Goal: Entertainment & Leisure: Consume media (video, audio)

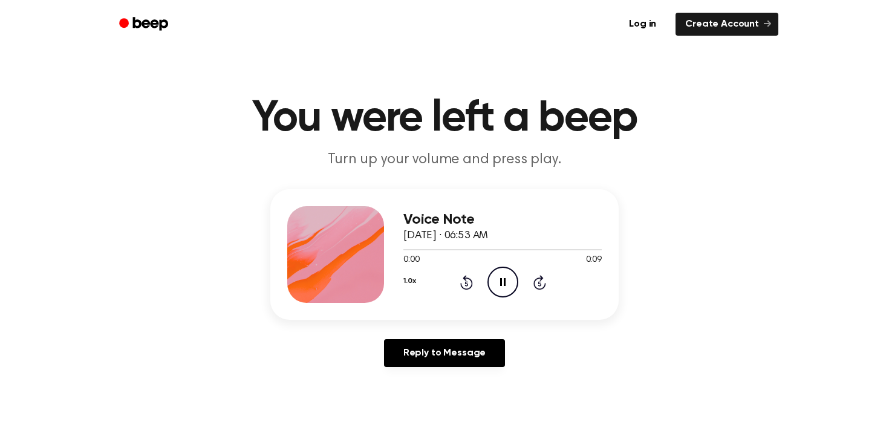
click at [496, 275] on icon "Pause Audio" at bounding box center [502, 282] width 31 height 31
click at [496, 275] on icon "Play Audio" at bounding box center [502, 282] width 31 height 31
click at [507, 279] on icon "Play Audio" at bounding box center [502, 282] width 31 height 31
click at [507, 276] on icon "Play Audio" at bounding box center [502, 282] width 31 height 31
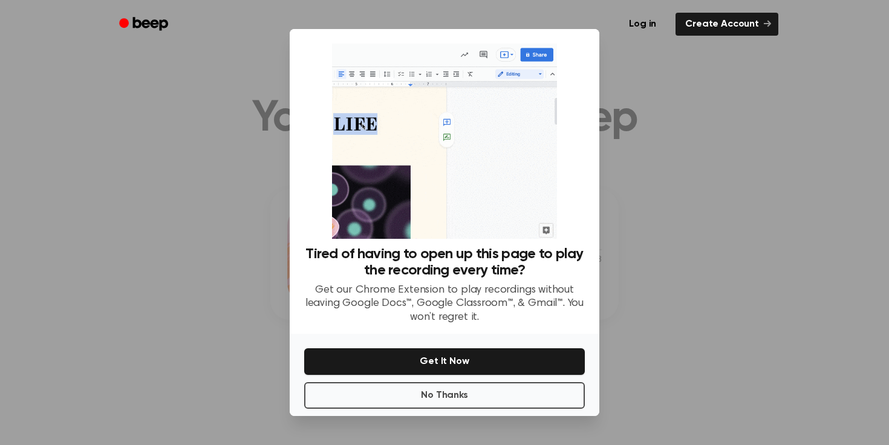
click at [630, 143] on div at bounding box center [444, 222] width 889 height 445
click at [481, 399] on button "No Thanks" at bounding box center [444, 395] width 281 height 27
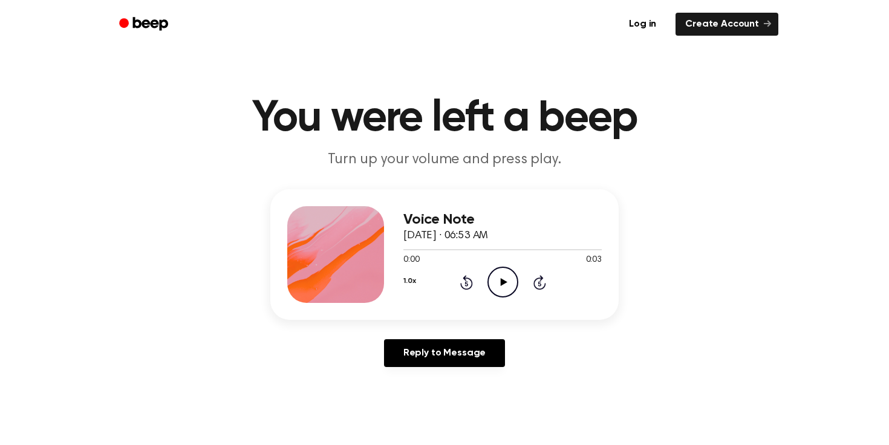
click at [504, 290] on icon "Play Audio" at bounding box center [502, 282] width 31 height 31
click at [499, 287] on icon "Play Audio" at bounding box center [502, 282] width 31 height 31
click at [494, 293] on icon "Play Audio" at bounding box center [502, 282] width 31 height 31
click at [506, 285] on icon "Play Audio" at bounding box center [502, 282] width 31 height 31
click at [510, 283] on icon "Play Audio" at bounding box center [502, 282] width 31 height 31
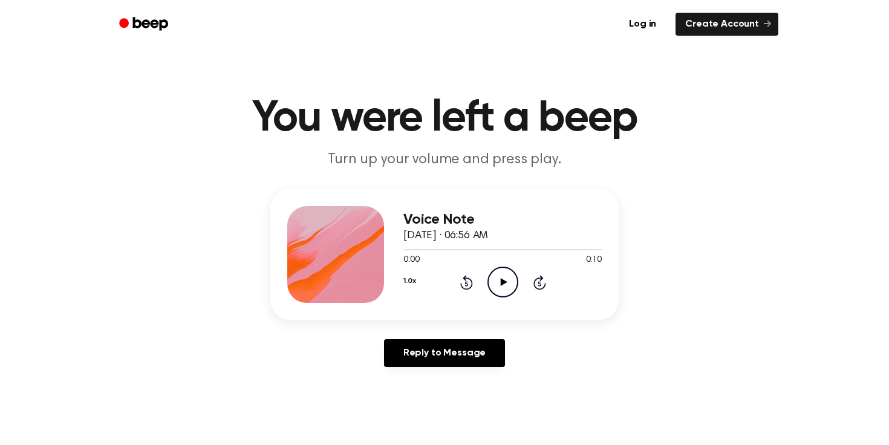
click at [507, 283] on icon "Play Audio" at bounding box center [502, 282] width 31 height 31
click at [503, 280] on icon at bounding box center [503, 282] width 7 height 8
click at [495, 289] on icon "Play Audio" at bounding box center [502, 282] width 31 height 31
click at [498, 279] on icon "Play Audio" at bounding box center [502, 282] width 31 height 31
click at [521, 293] on div "1.0x Rewind 5 seconds Play Audio Skip 5 seconds" at bounding box center [502, 282] width 198 height 31
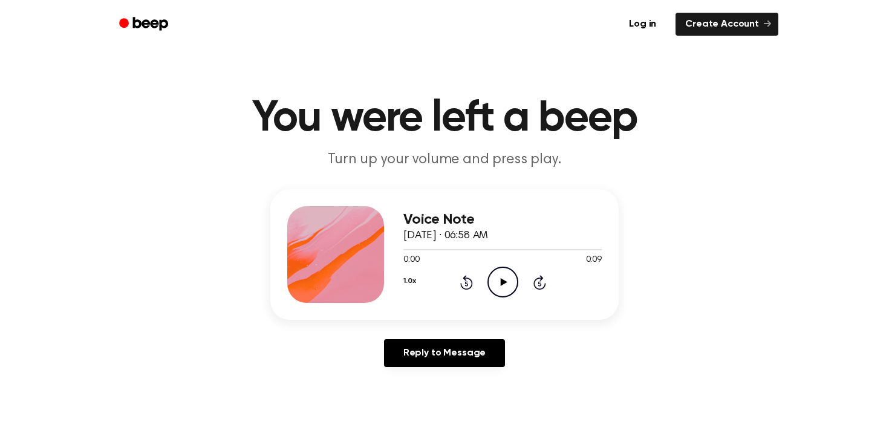
click at [510, 293] on icon "Play Audio" at bounding box center [502, 282] width 31 height 31
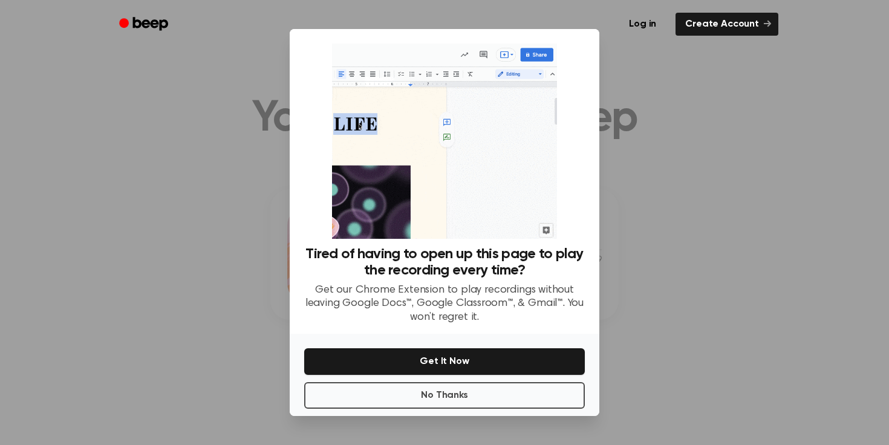
click at [627, 198] on div at bounding box center [444, 222] width 889 height 445
click at [558, 385] on button "No Thanks" at bounding box center [444, 395] width 281 height 27
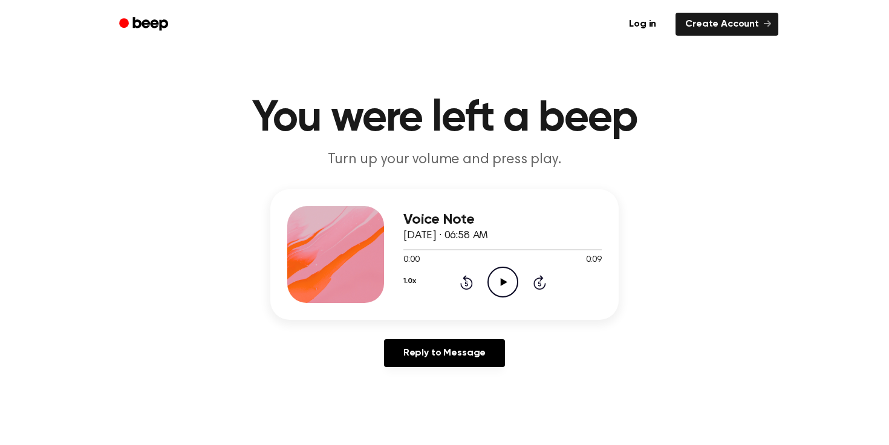
click at [506, 276] on icon "Play Audio" at bounding box center [502, 282] width 31 height 31
click at [504, 290] on icon "Play Audio" at bounding box center [502, 282] width 31 height 31
click at [500, 284] on icon at bounding box center [503, 282] width 7 height 8
click at [499, 285] on icon "Play Audio" at bounding box center [502, 282] width 31 height 31
click at [492, 288] on icon "Play Audio" at bounding box center [502, 282] width 31 height 31
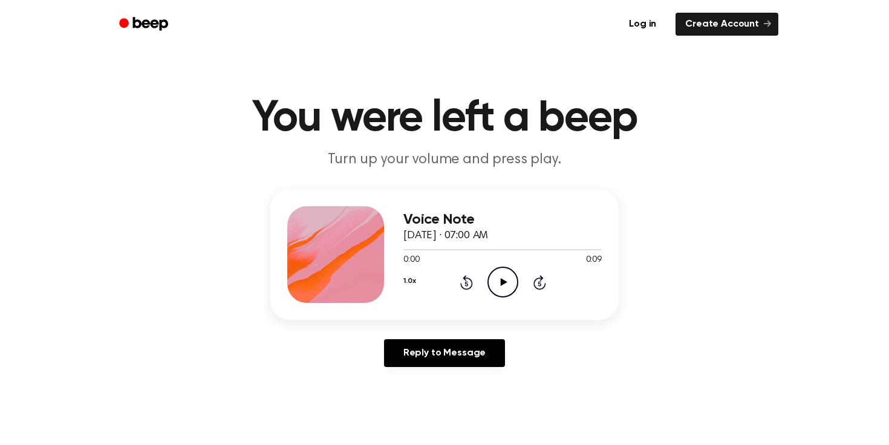
click at [503, 281] on icon at bounding box center [503, 282] width 7 height 8
click at [507, 286] on icon "Play Audio" at bounding box center [502, 282] width 31 height 31
click at [511, 284] on icon "Play Audio" at bounding box center [502, 282] width 31 height 31
click at [507, 282] on icon "Play Audio" at bounding box center [502, 282] width 31 height 31
click at [506, 284] on icon "Play Audio" at bounding box center [502, 282] width 31 height 31
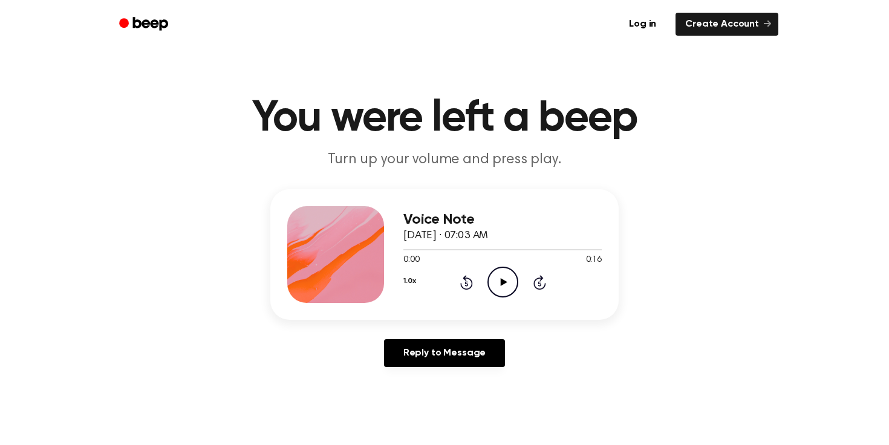
click at [488, 273] on icon "Play Audio" at bounding box center [502, 282] width 31 height 31
click at [491, 276] on icon "Play Audio" at bounding box center [502, 282] width 31 height 31
click at [507, 278] on icon "Play Audio" at bounding box center [502, 282] width 31 height 31
click at [500, 278] on icon "Play Audio" at bounding box center [502, 282] width 31 height 31
click at [502, 275] on icon "Play Audio" at bounding box center [502, 282] width 31 height 31
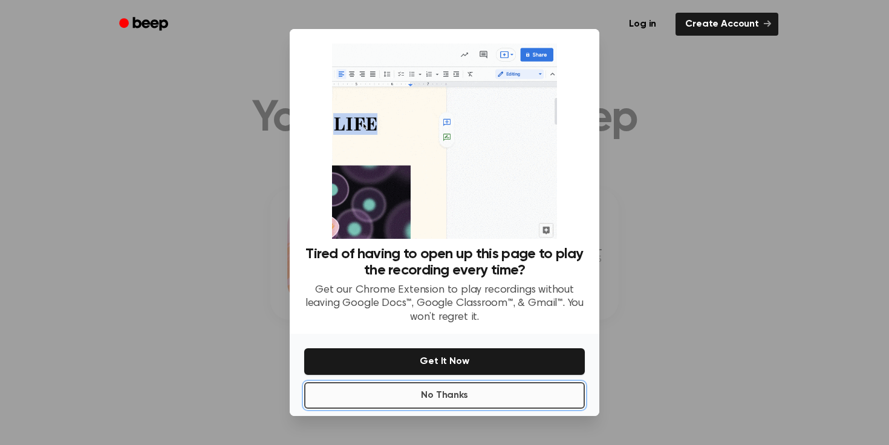
click at [423, 400] on button "No Thanks" at bounding box center [444, 395] width 281 height 27
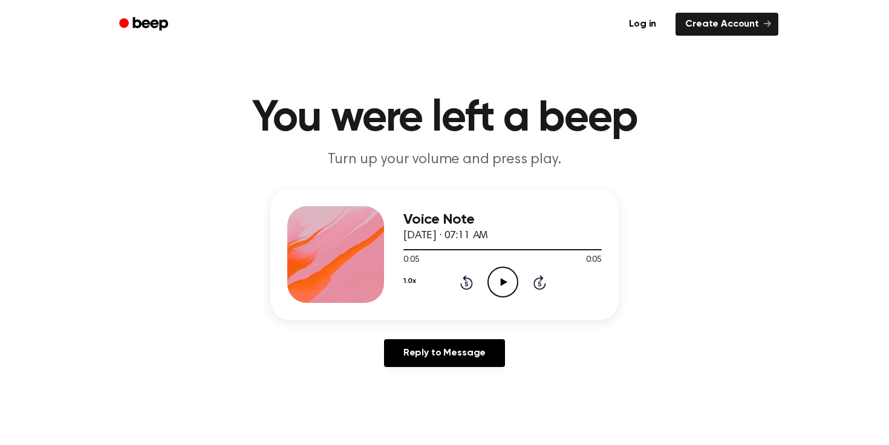
click at [508, 288] on icon "Play Audio" at bounding box center [502, 282] width 31 height 31
click at [504, 282] on icon at bounding box center [503, 282] width 7 height 8
